Goal: Task Accomplishment & Management: Use online tool/utility

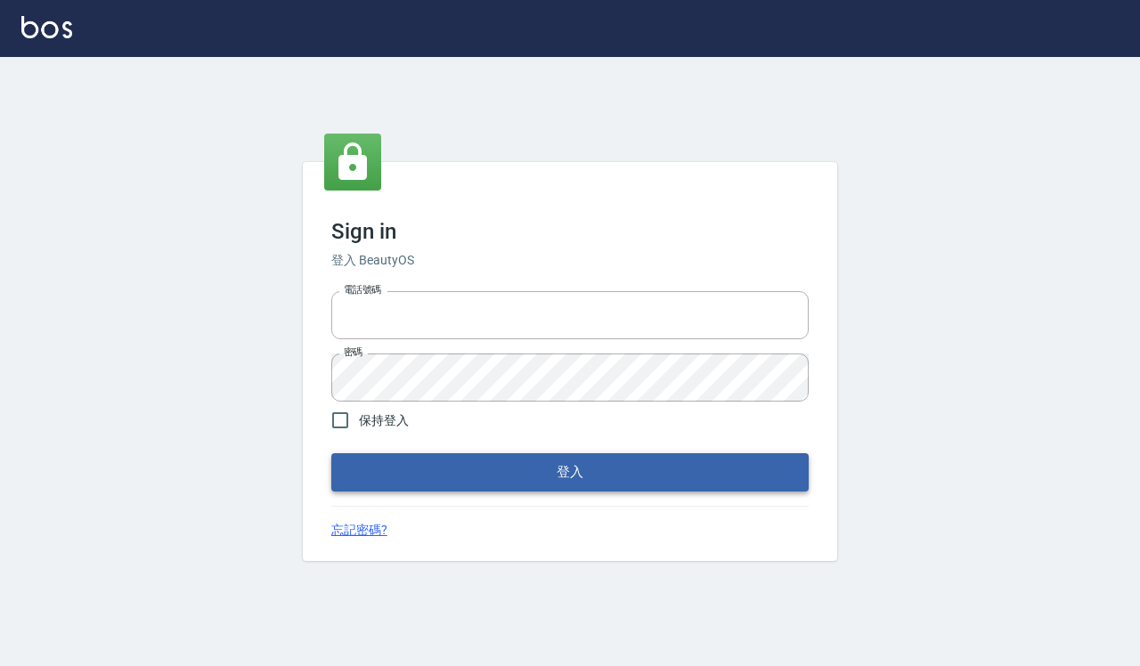
type input "0918733560"
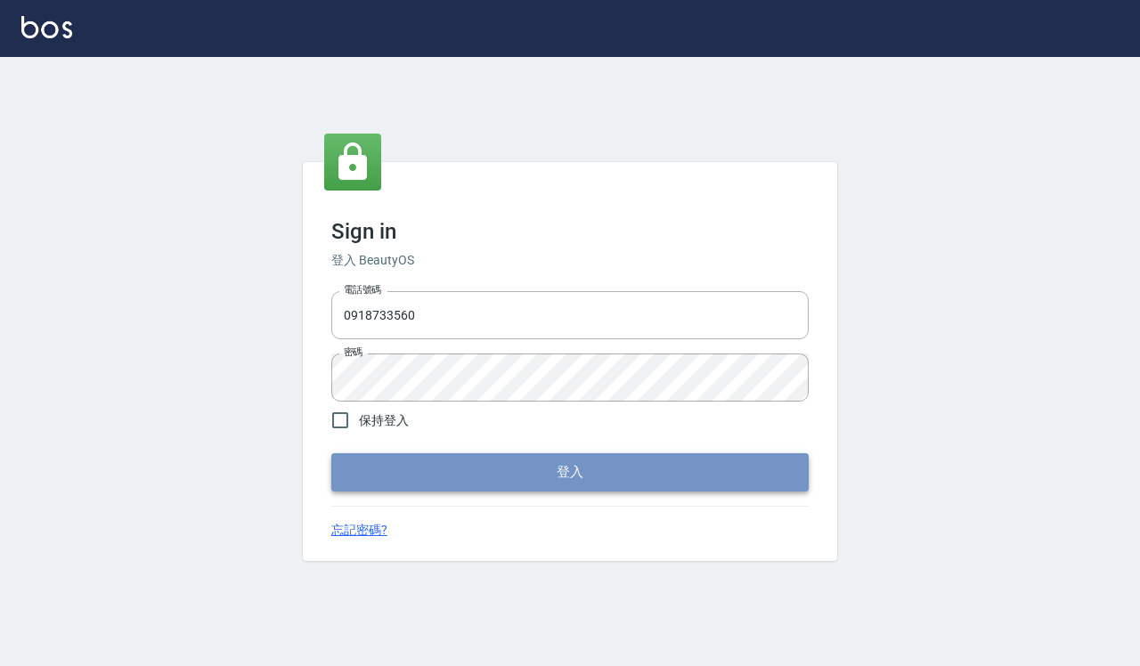
click at [604, 484] on button "登入" at bounding box center [570, 472] width 478 height 37
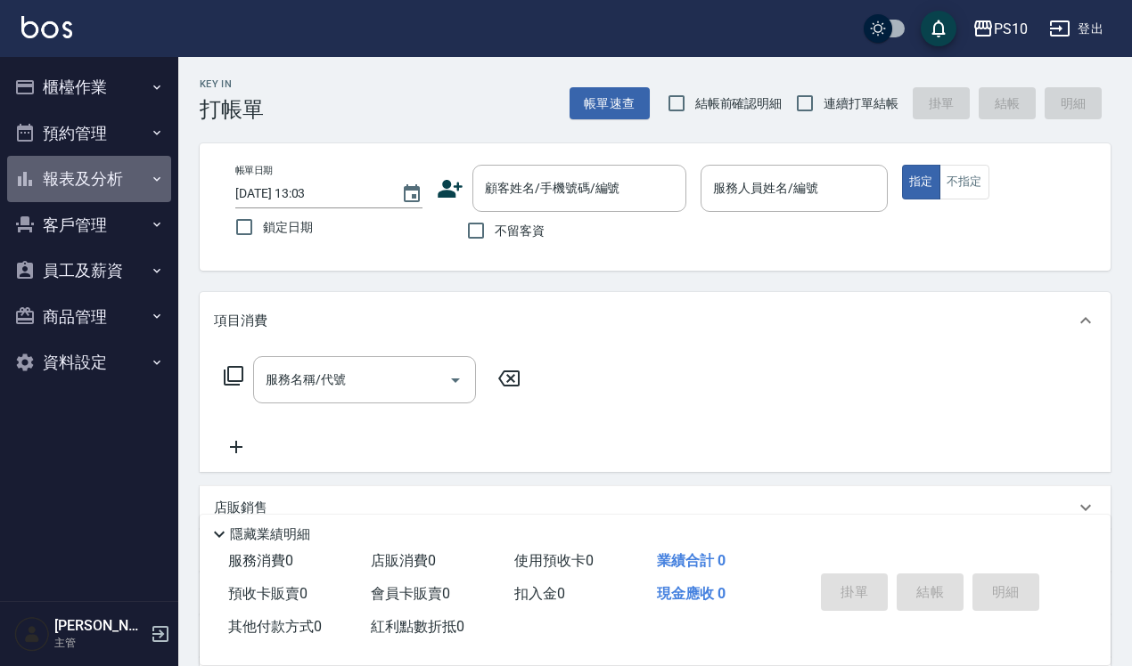
click at [130, 192] on button "報表及分析" at bounding box center [89, 179] width 164 height 46
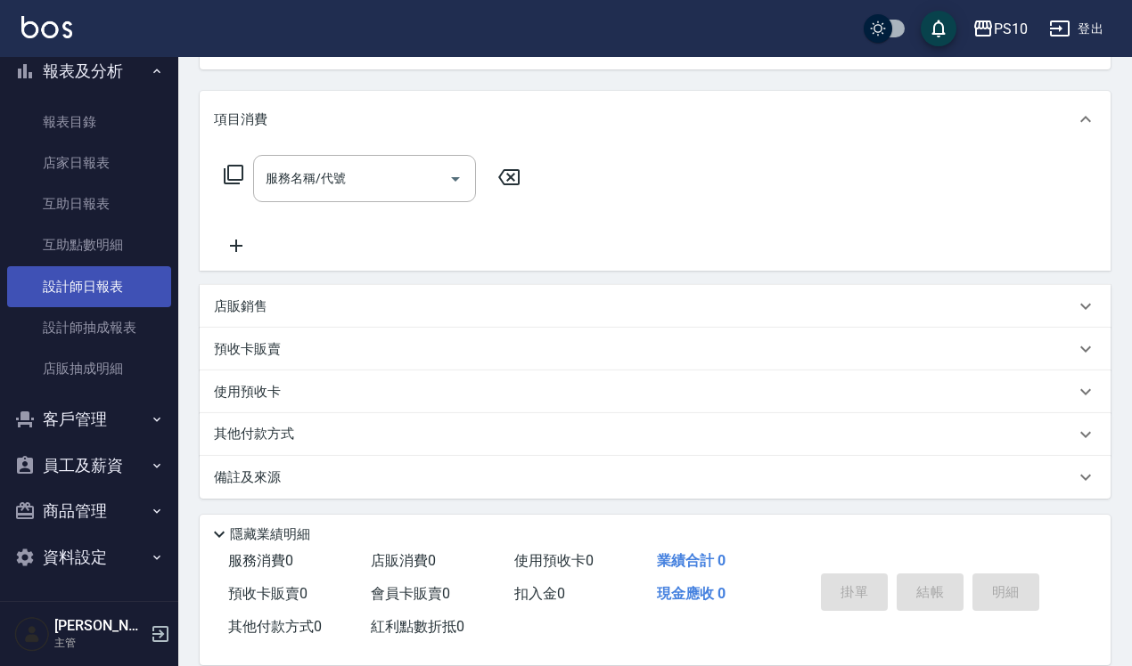
scroll to position [203, 0]
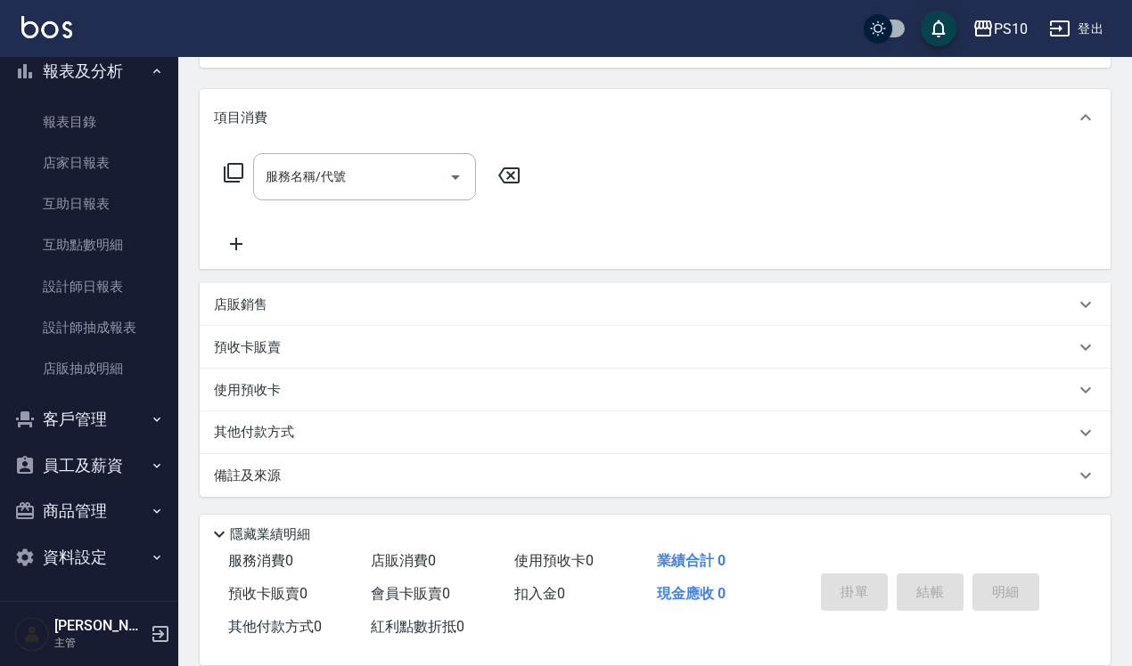
click at [94, 559] on button "資料設定" at bounding box center [89, 558] width 164 height 46
click at [103, 512] on button "商品管理" at bounding box center [89, 511] width 164 height 46
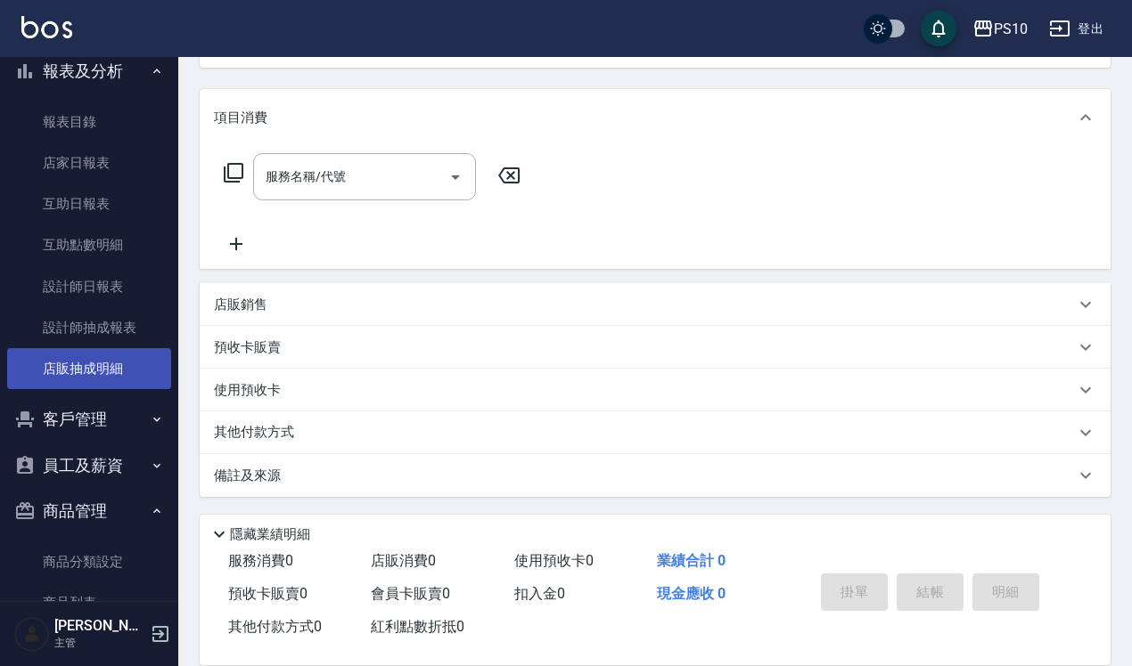
scroll to position [331, 0]
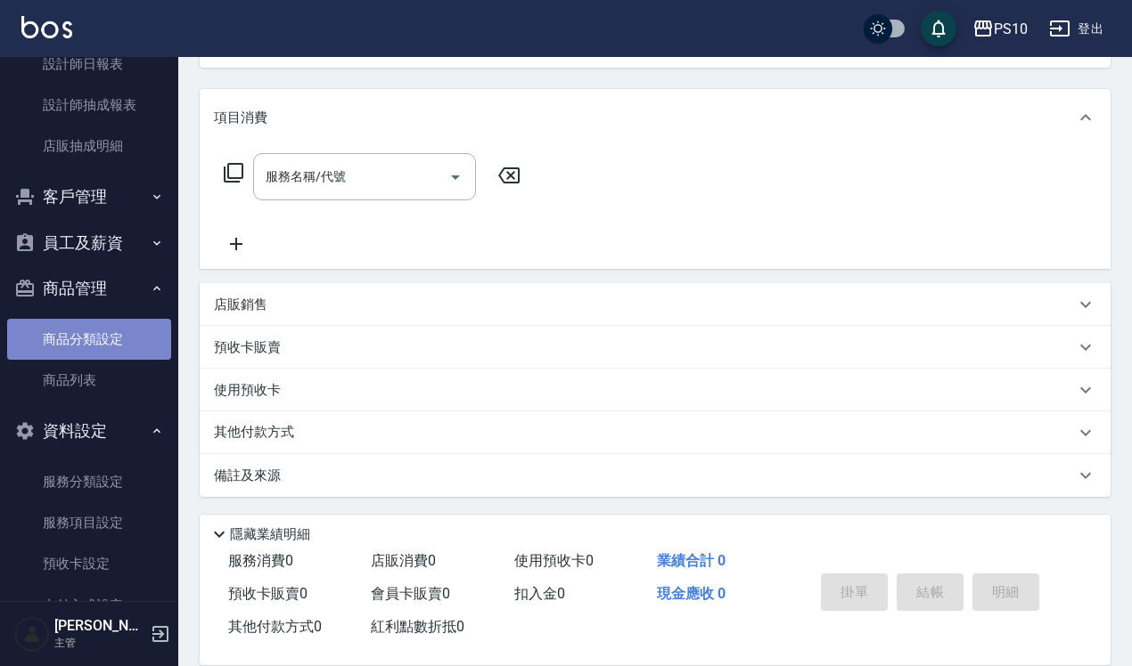
click at [112, 332] on link "商品分類設定" at bounding box center [89, 339] width 164 height 41
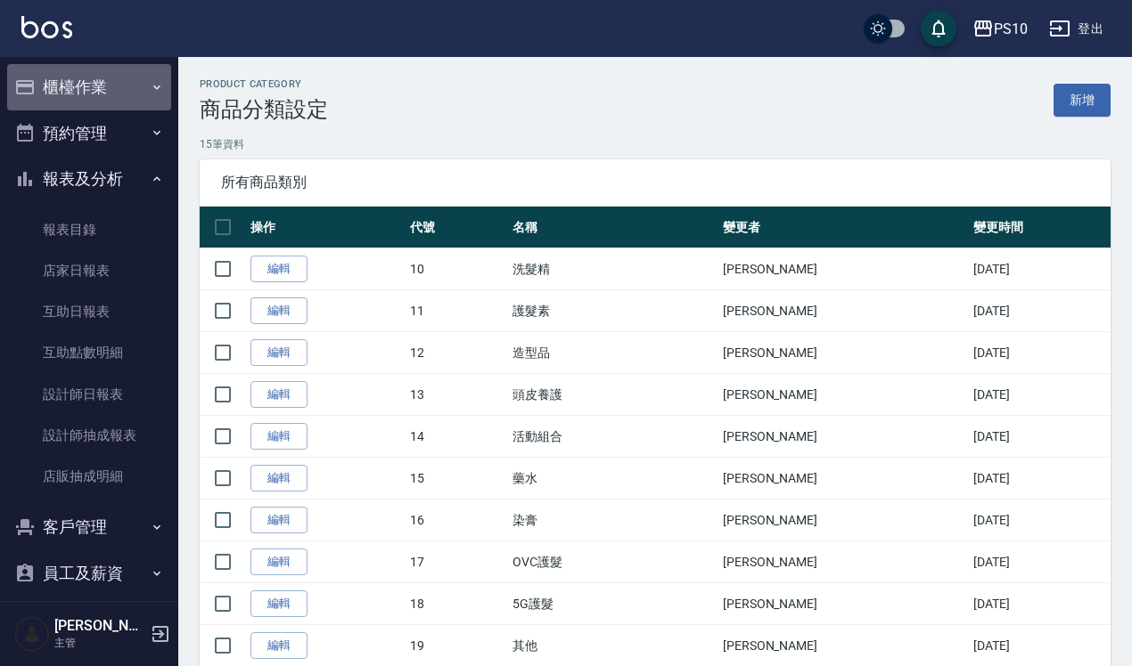
click at [108, 90] on button "櫃檯作業" at bounding box center [89, 87] width 164 height 46
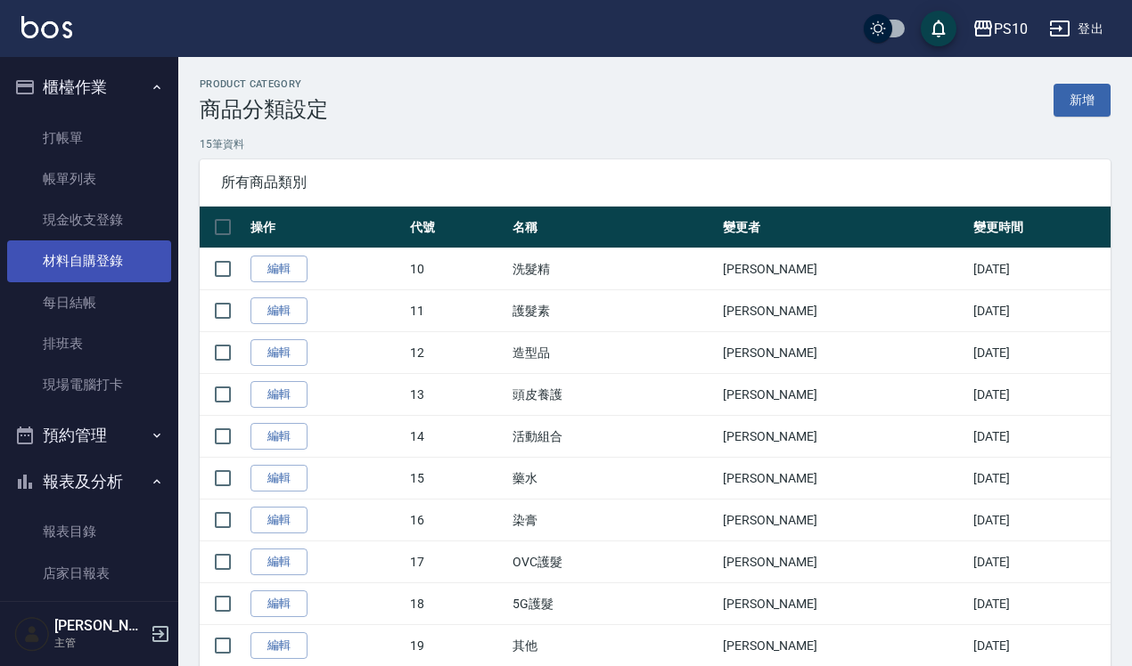
click at [121, 263] on link "材料自購登錄" at bounding box center [89, 261] width 164 height 41
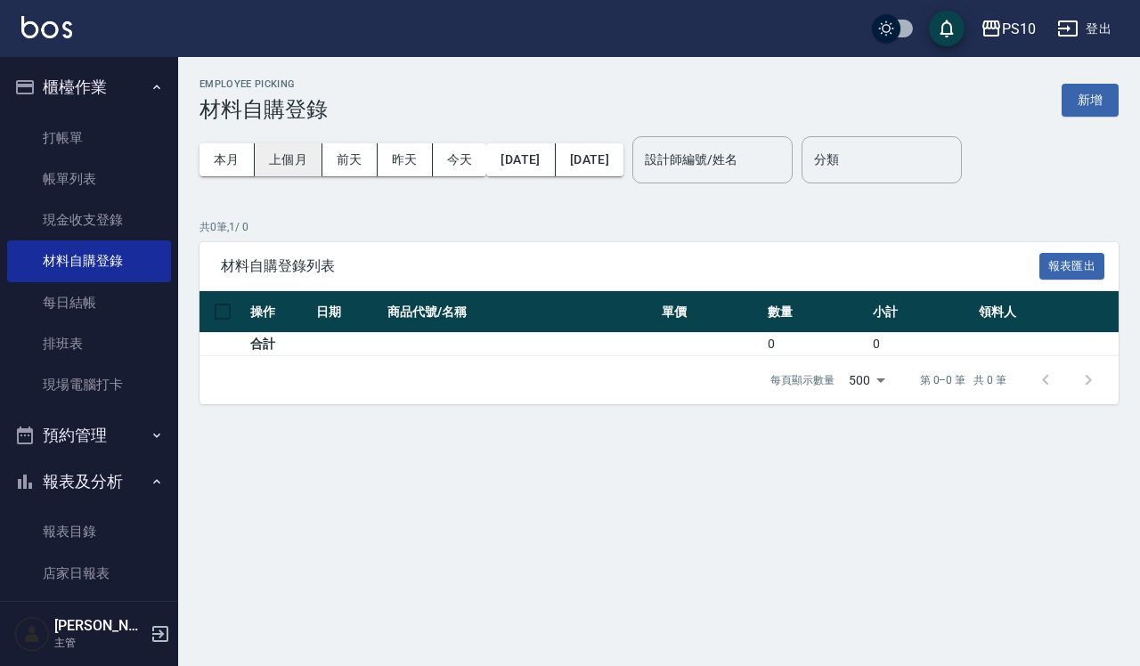
click at [281, 157] on button "上個月" at bounding box center [289, 159] width 68 height 33
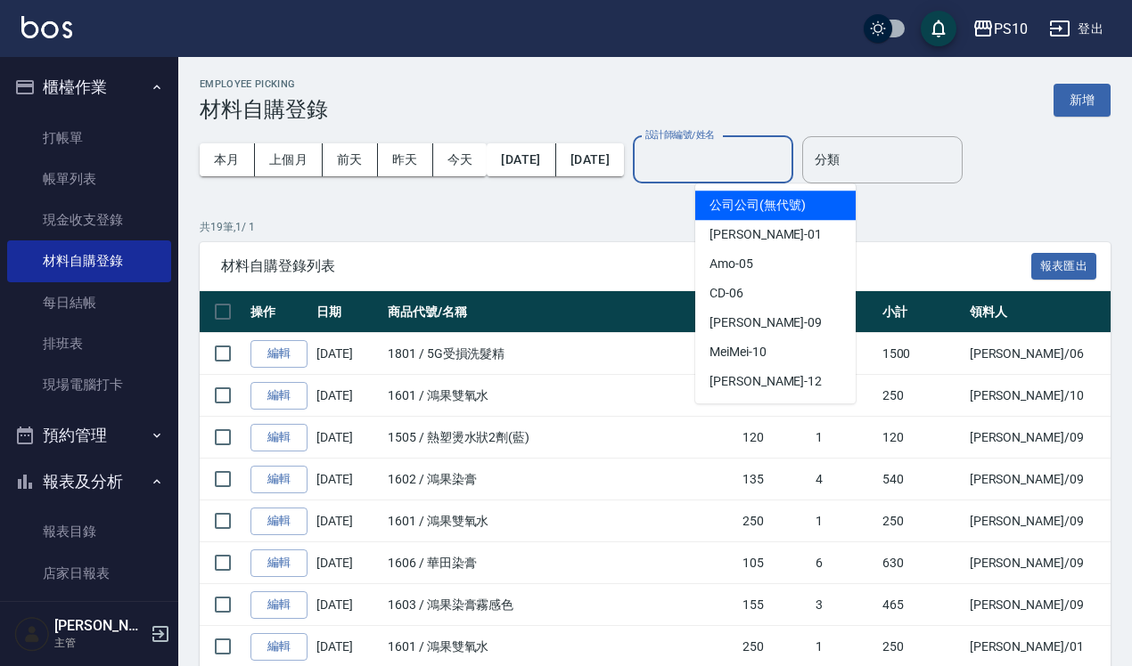
click at [785, 166] on input "設計師編號/姓名" at bounding box center [713, 159] width 144 height 31
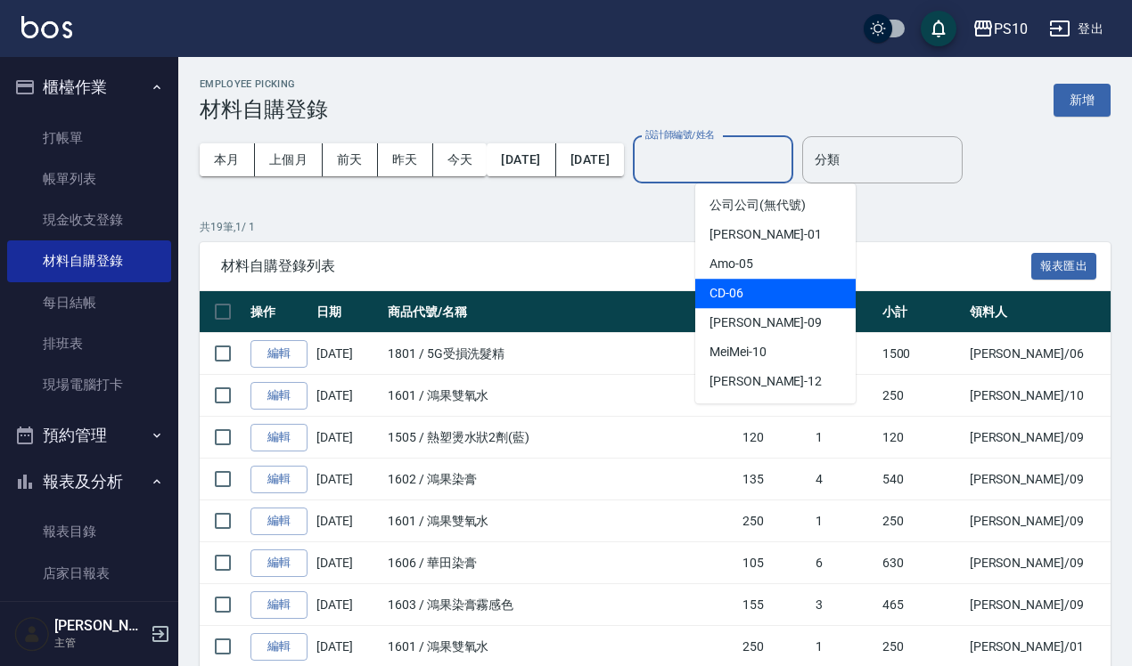
click at [747, 290] on div "CD -06" at bounding box center [775, 293] width 160 height 29
type input "CD-06"
